Goal: Task Accomplishment & Management: Use online tool/utility

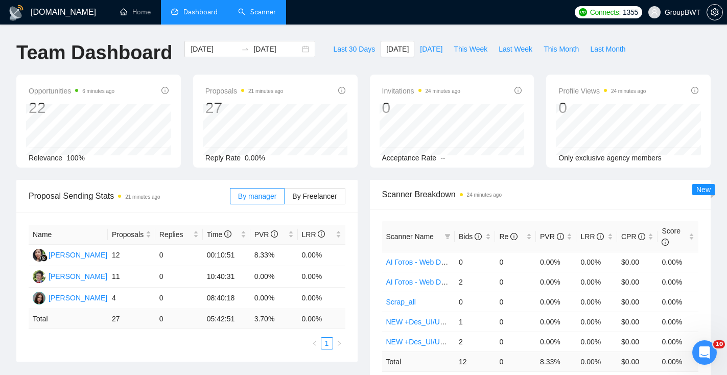
click at [240, 10] on link "Scanner" at bounding box center [257, 12] width 38 height 9
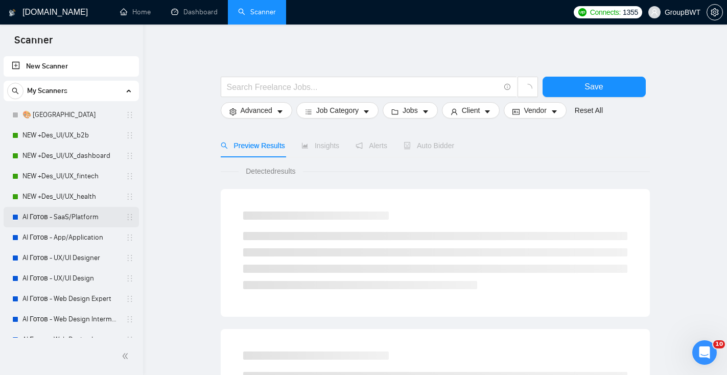
click at [77, 218] on link "AI Готов - SaaS/Platform" at bounding box center [70, 217] width 97 height 20
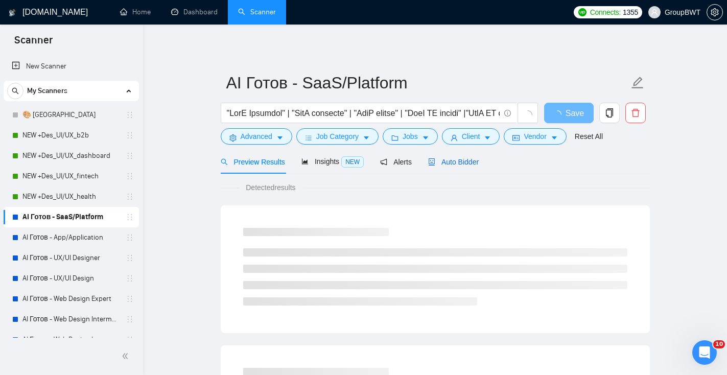
click at [458, 164] on span "Auto Bidder" at bounding box center [453, 162] width 51 height 8
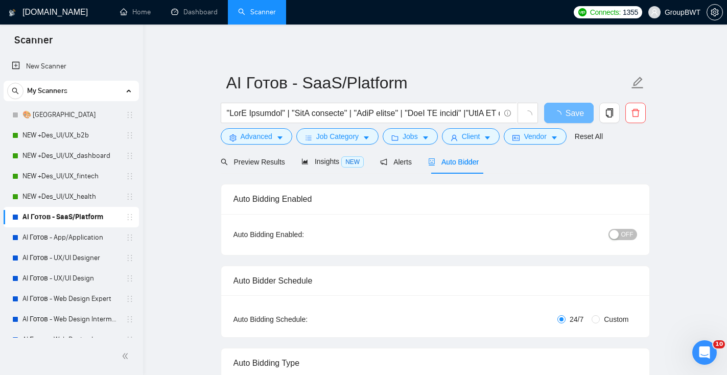
click at [627, 235] on span "OFF" at bounding box center [627, 234] width 12 height 11
click at [578, 112] on button "Save" at bounding box center [569, 113] width 50 height 20
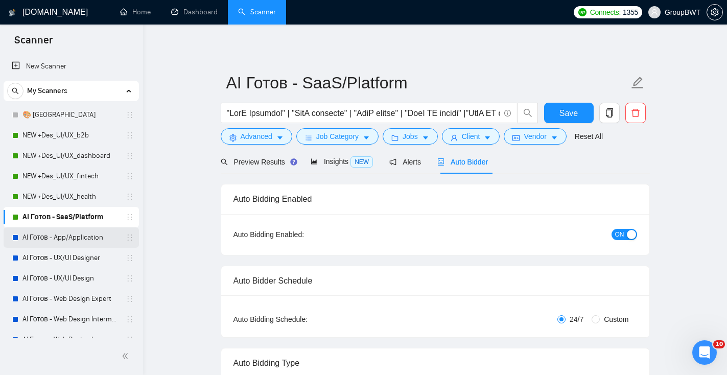
click at [74, 239] on link "AI Готов - App/Application" at bounding box center [70, 237] width 97 height 20
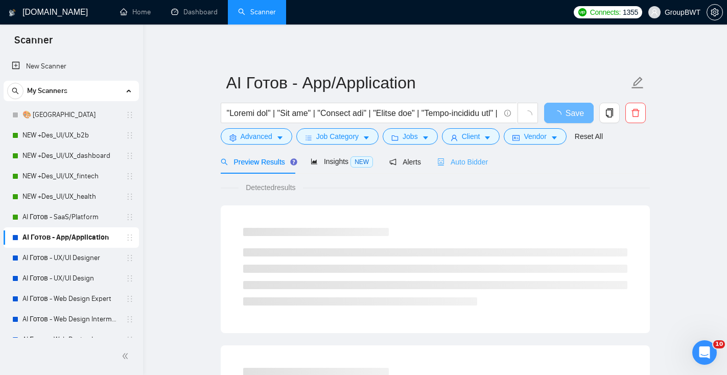
click at [488, 169] on div "Auto Bidder" at bounding box center [462, 162] width 51 height 24
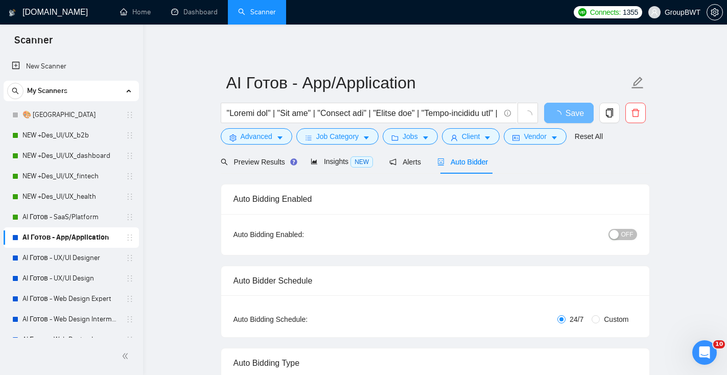
click at [625, 230] on span "OFF" at bounding box center [627, 234] width 12 height 11
click at [574, 113] on span "Save" at bounding box center [569, 113] width 18 height 13
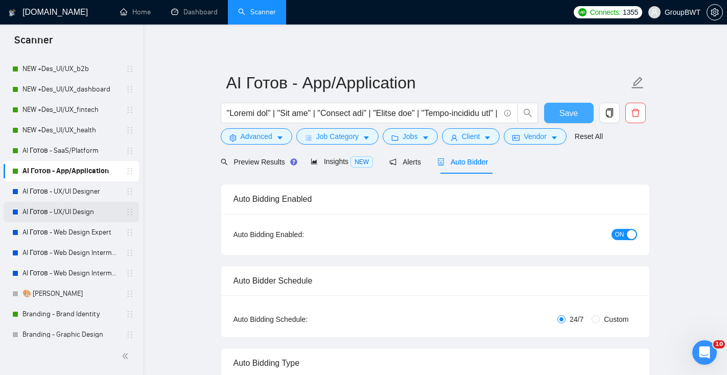
scroll to position [68, 0]
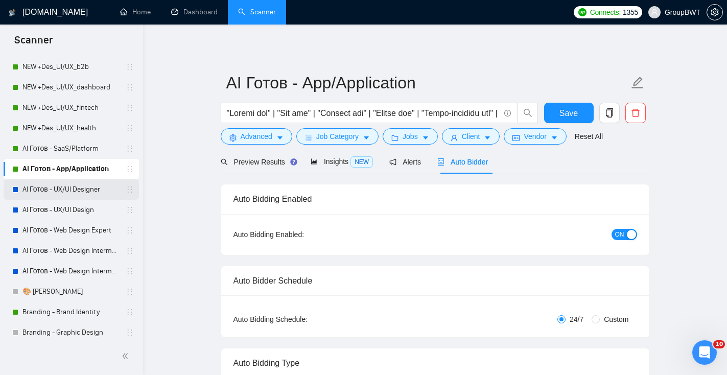
click at [104, 197] on link "AI Готов - UX/UI Designer" at bounding box center [70, 189] width 97 height 20
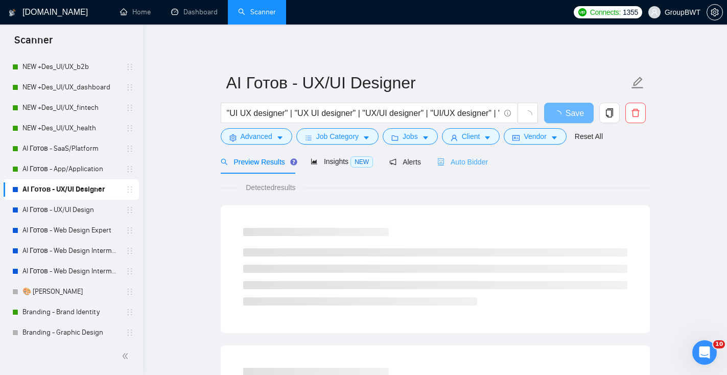
click at [480, 169] on div "Auto Bidder" at bounding box center [462, 162] width 51 height 24
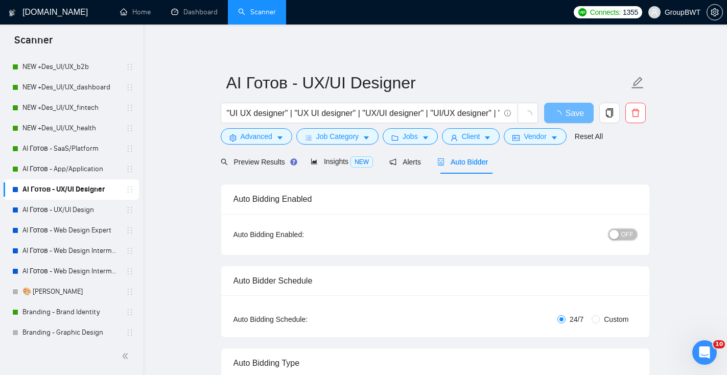
click at [629, 240] on div "OFF" at bounding box center [569, 234] width 134 height 16
click at [621, 230] on span "OFF" at bounding box center [627, 234] width 12 height 11
click at [583, 110] on button "Save" at bounding box center [569, 113] width 50 height 20
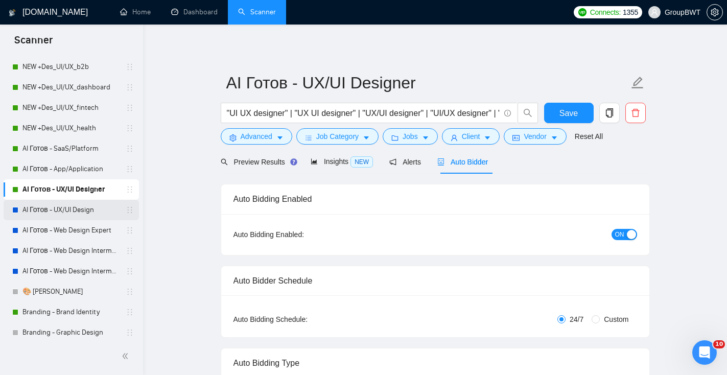
click at [108, 207] on link "AI Готов - UX/UI Design" at bounding box center [70, 210] width 97 height 20
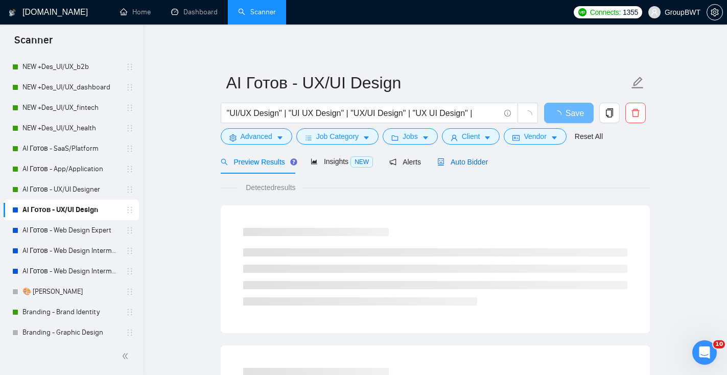
click at [475, 158] on span "Auto Bidder" at bounding box center [462, 162] width 51 height 8
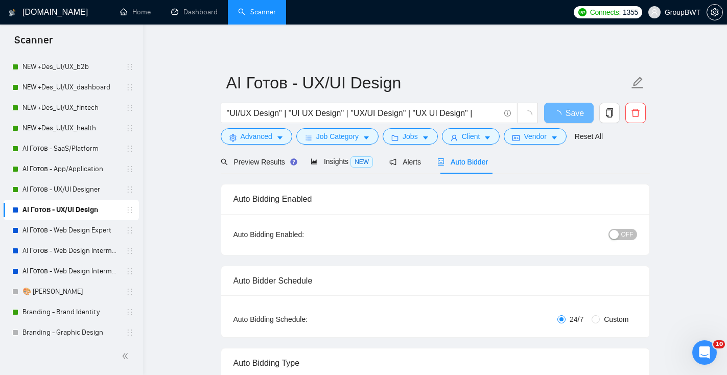
click at [625, 229] on span "OFF" at bounding box center [627, 234] width 12 height 11
click at [582, 106] on button "Save" at bounding box center [569, 113] width 50 height 20
drag, startPoint x: 76, startPoint y: 230, endPoint x: 363, endPoint y: 170, distance: 293.9
click at [76, 230] on link "AI Готов - Web Design Expert" at bounding box center [70, 230] width 97 height 20
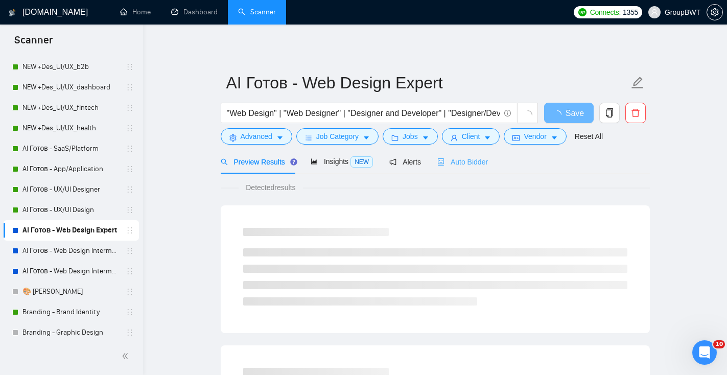
click at [488, 168] on div "Auto Bidder" at bounding box center [462, 162] width 51 height 24
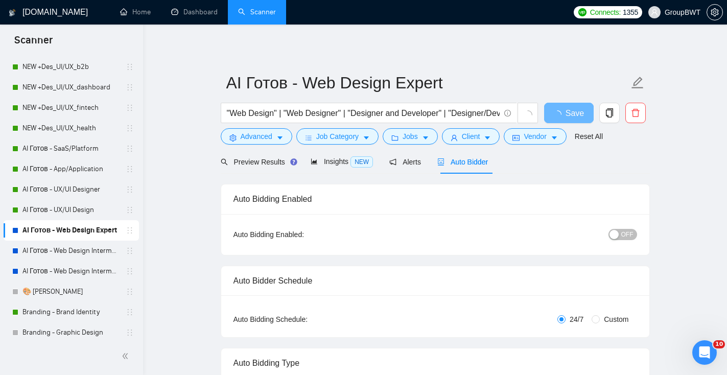
click at [619, 240] on button "OFF" at bounding box center [623, 234] width 29 height 11
click at [584, 113] on button "Save" at bounding box center [569, 113] width 50 height 20
